Goal: Information Seeking & Learning: Learn about a topic

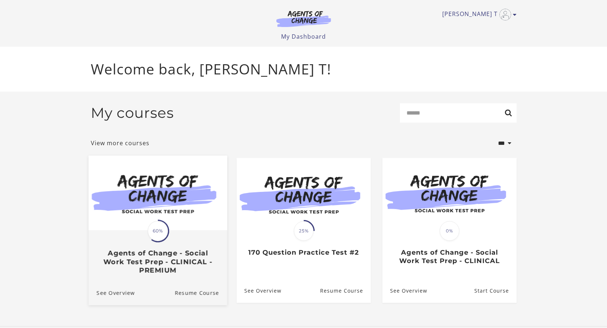
click at [132, 235] on div "Translation missing: en.liquid.partials.dashboard_course_card.progress_descript…" at bounding box center [157, 252] width 139 height 43
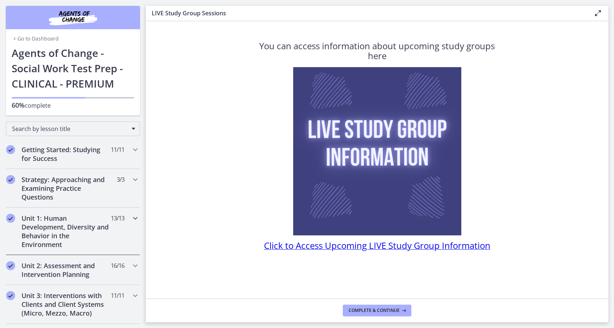
click at [88, 219] on h2 "Unit 1: Human Development, Diversity and Behavior in the Environment" at bounding box center [66, 231] width 89 height 35
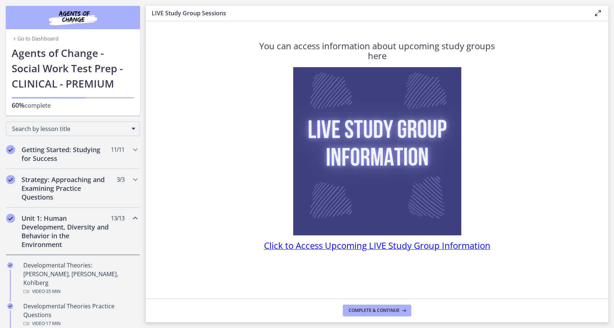
click at [131, 220] on icon "Chapters" at bounding box center [135, 218] width 9 height 9
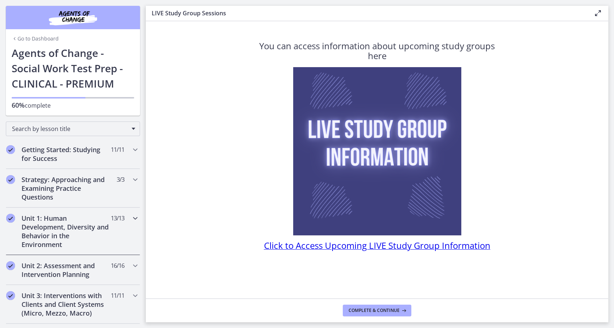
click at [131, 216] on icon "Chapters" at bounding box center [135, 218] width 9 height 9
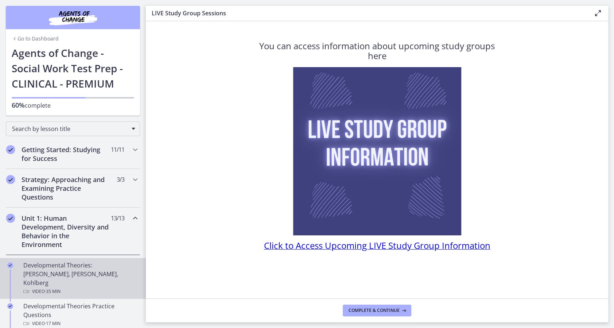
click at [77, 264] on div "Developmental Theories: Erikson, Piaget, Kohlberg Video · 35 min" at bounding box center [80, 278] width 114 height 35
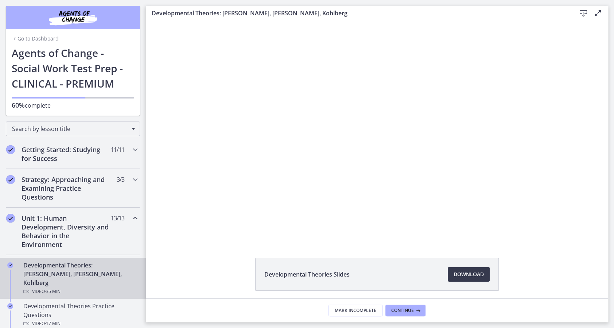
click at [159, 285] on div "Developmental Theories Slides Download Opens in a new window" at bounding box center [377, 292] width 463 height 68
click at [227, 277] on div "Developmental Theories Slides Download Opens in a new window" at bounding box center [377, 292] width 463 height 68
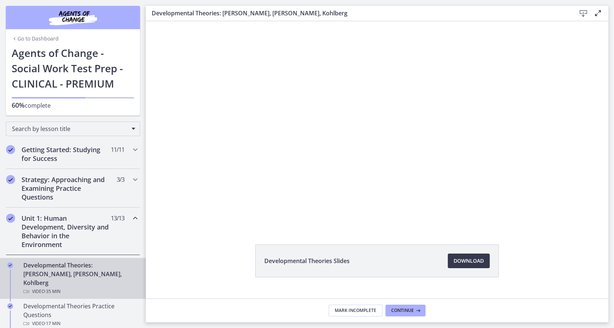
scroll to position [16, 0]
click at [232, 275] on div "Developmental Theories Slides Download Opens in a new window" at bounding box center [377, 276] width 463 height 68
click at [212, 276] on div "Developmental Theories Slides Download Opens in a new window" at bounding box center [377, 276] width 463 height 68
click at [559, 277] on div "Developmental Theories Slides Download Opens in a new window" at bounding box center [377, 276] width 463 height 68
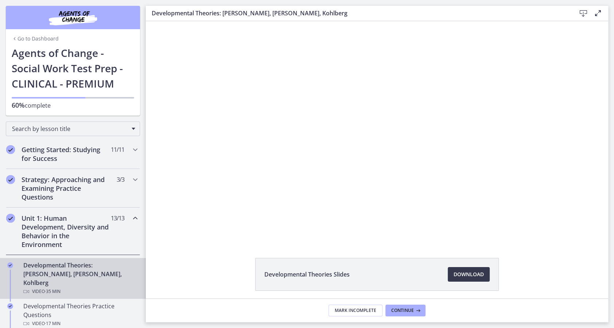
scroll to position [27, 0]
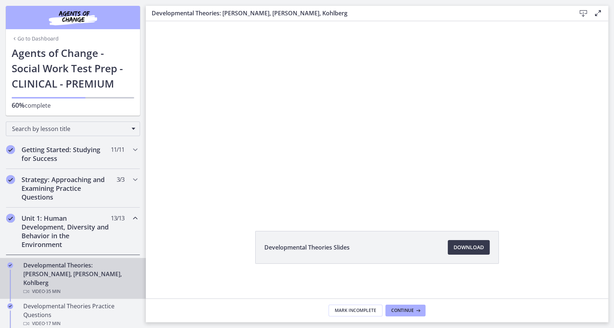
click at [180, 275] on div "Developmental Theories Slides Download Opens in a new window" at bounding box center [377, 265] width 463 height 68
click at [591, 292] on div "Developmental Theories Slides Download Opens in a new window" at bounding box center [377, 265] width 463 height 68
click at [538, 296] on div "Developmental Theories Slides Download Opens in a new window" at bounding box center [377, 265] width 463 height 68
click at [547, 277] on div "Developmental Theories Slides Download Opens in a new window" at bounding box center [377, 265] width 463 height 68
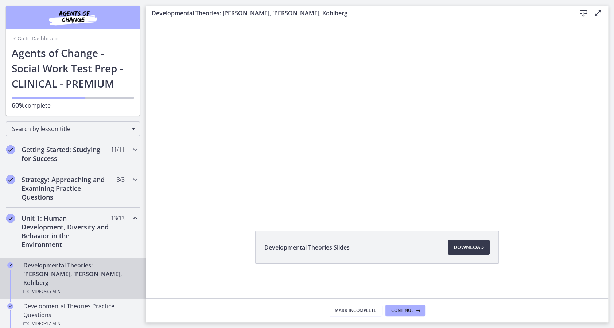
click at [547, 269] on div "Developmental Theories Slides Download Opens in a new window" at bounding box center [377, 265] width 463 height 68
click at [179, 291] on div "Developmental Theories Slides Download Opens in a new window" at bounding box center [377, 265] width 463 height 68
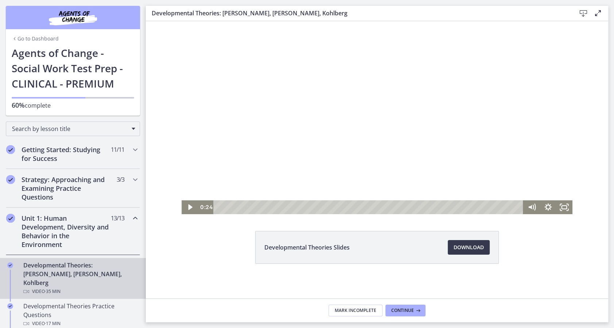
click at [226, 129] on div at bounding box center [377, 104] width 391 height 220
